Goal: Task Accomplishment & Management: Manage account settings

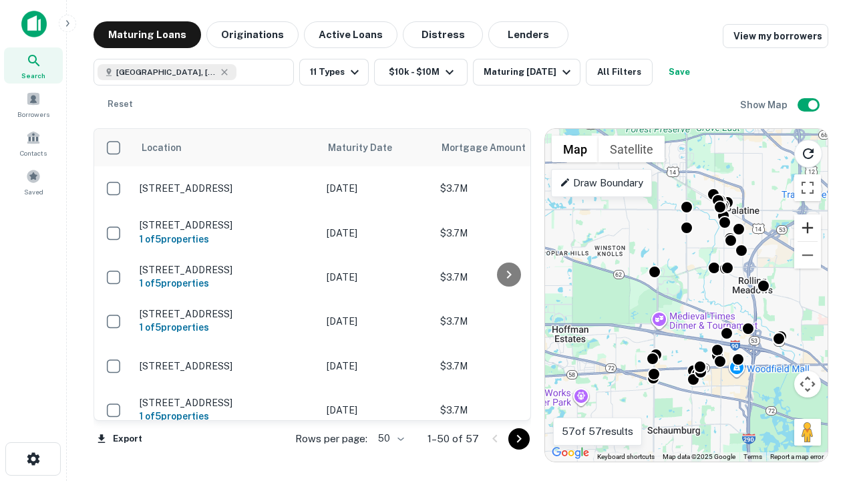
click at [807, 228] on button "Zoom in" at bounding box center [807, 227] width 27 height 27
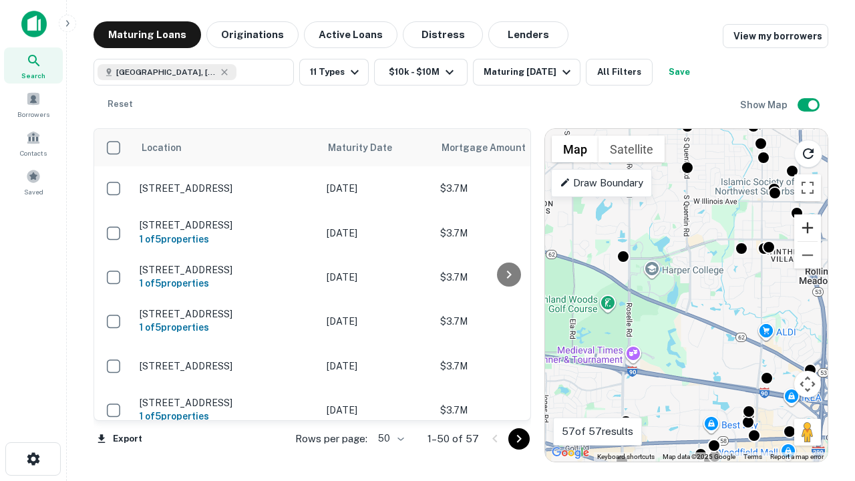
click at [807, 228] on button "Zoom in" at bounding box center [807, 227] width 27 height 27
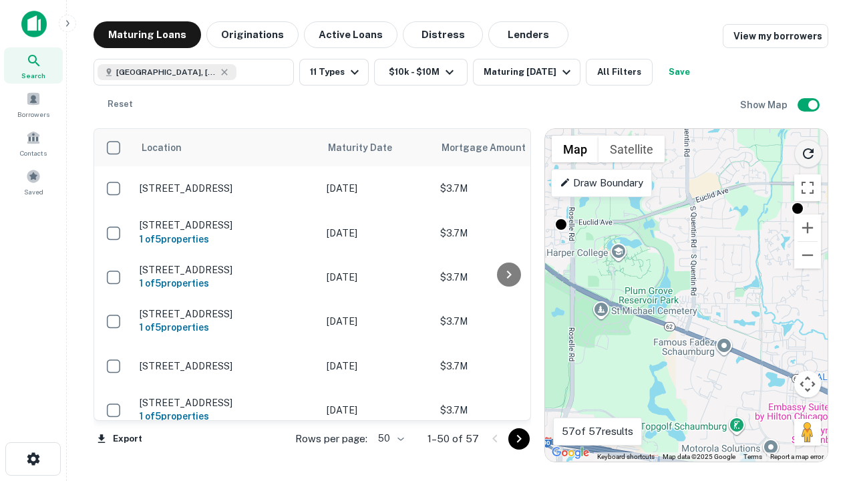
click at [808, 151] on icon "Reload search area" at bounding box center [808, 154] width 16 height 16
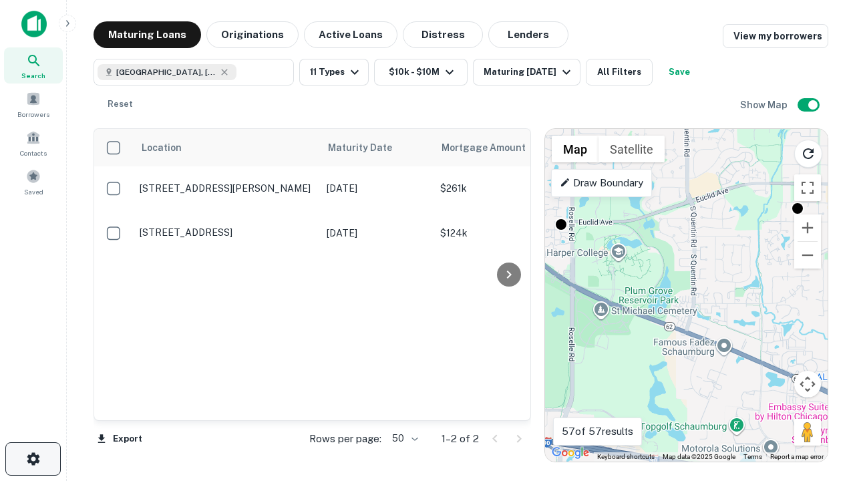
click at [33, 459] on icon "button" at bounding box center [33, 459] width 16 height 16
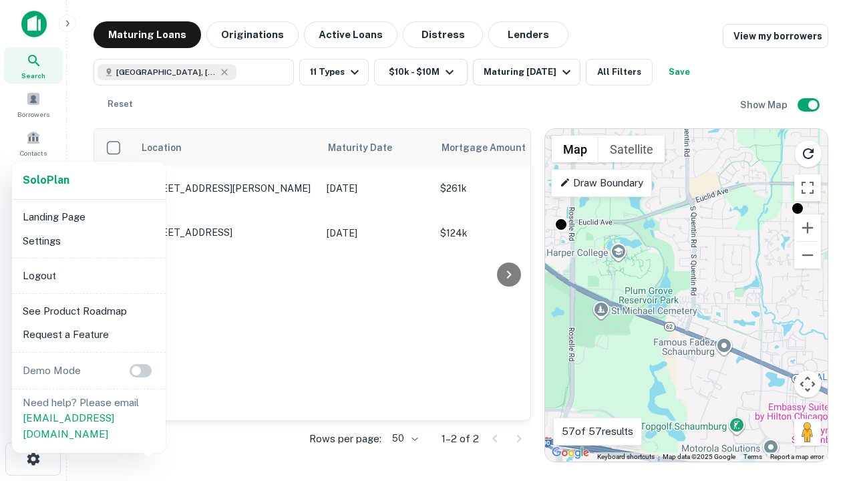
click at [88, 275] on li "Logout" at bounding box center [88, 276] width 143 height 24
